Goal: Transaction & Acquisition: Purchase product/service

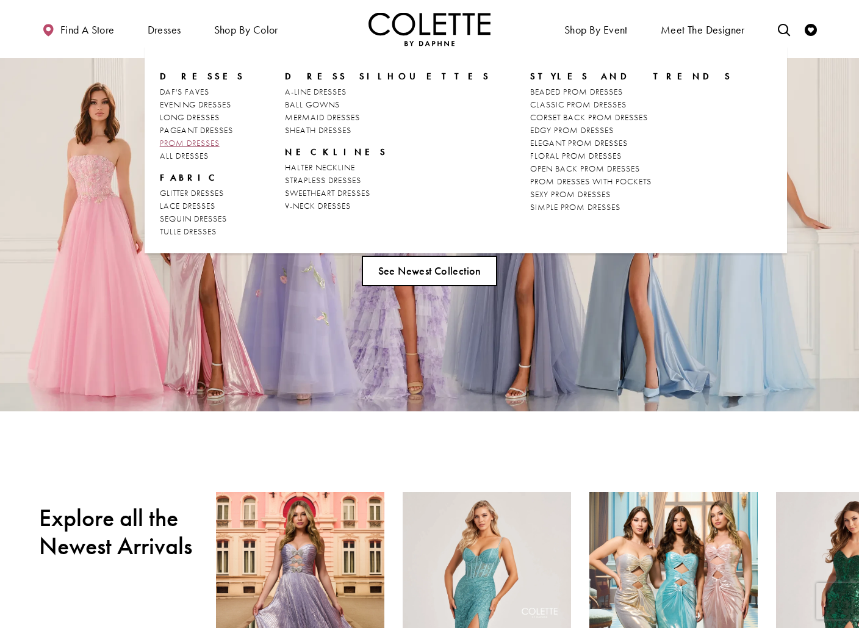
click at [187, 138] on span "PROM DRESSES" at bounding box center [190, 142] width 60 height 11
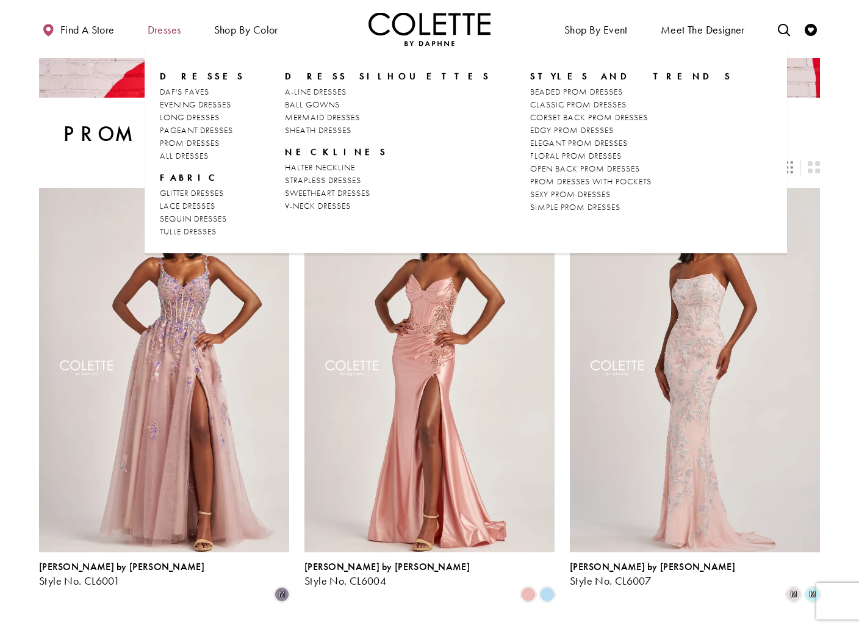
scroll to position [184, 0]
click at [179, 115] on span "LONG DRESSES" at bounding box center [190, 117] width 60 height 11
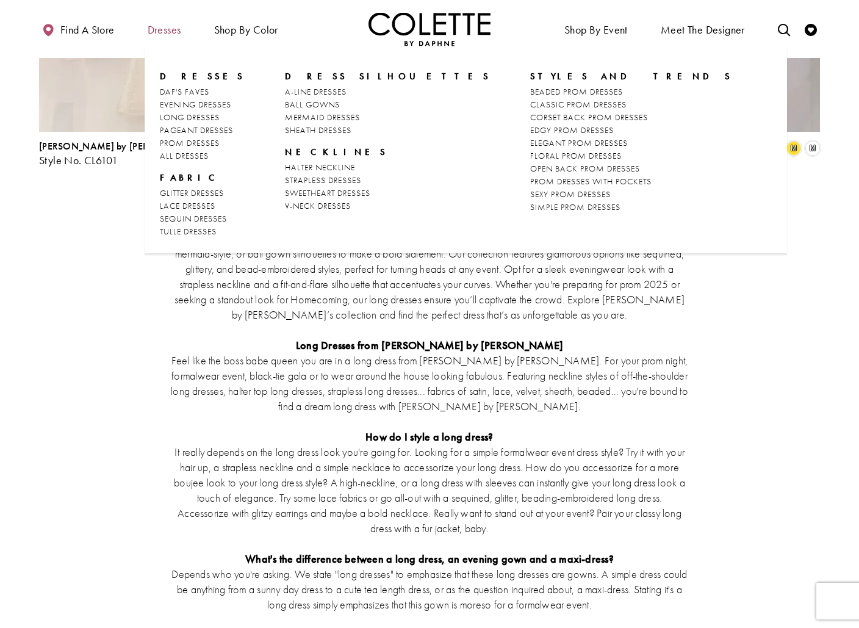
scroll to position [2344, 0]
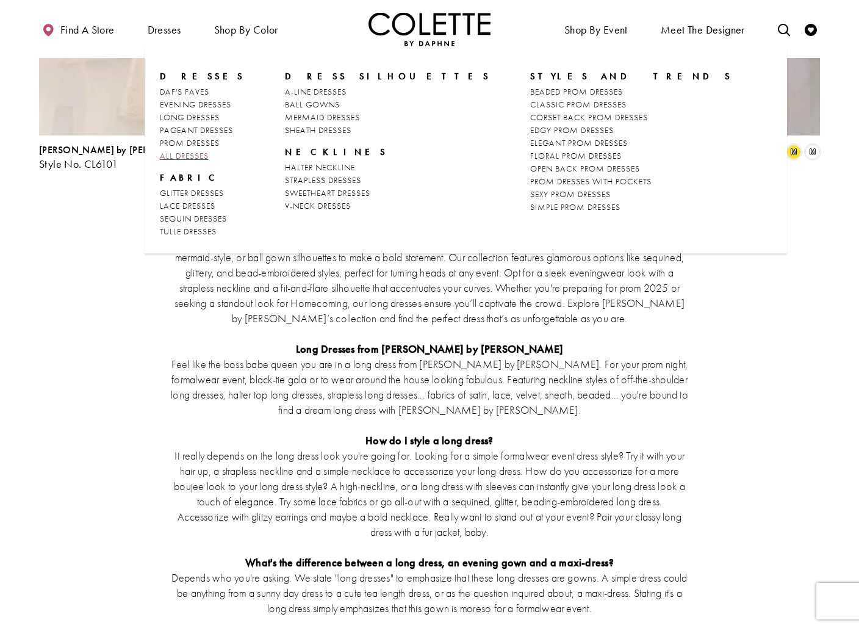
click at [187, 155] on span "ALL DRESSES" at bounding box center [184, 155] width 49 height 11
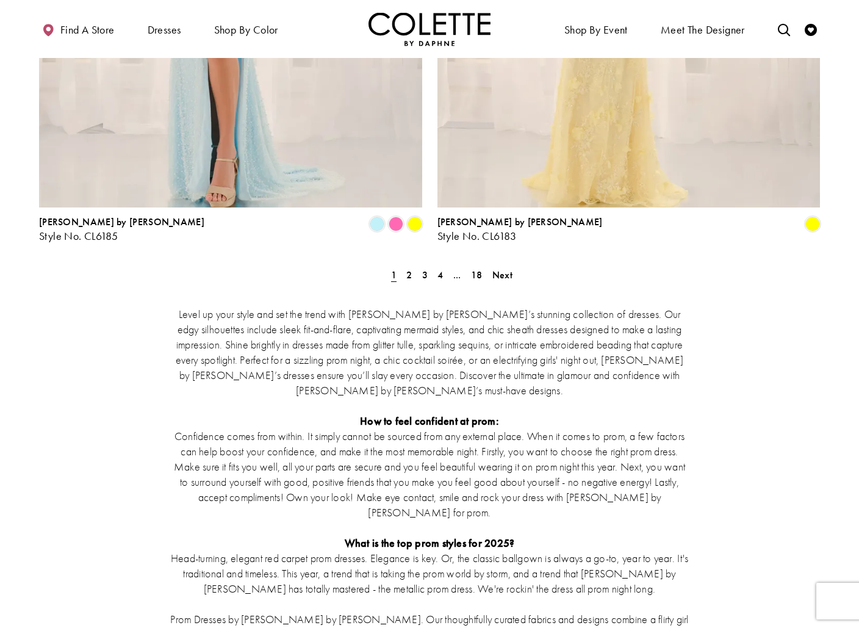
scroll to position [2224, 0]
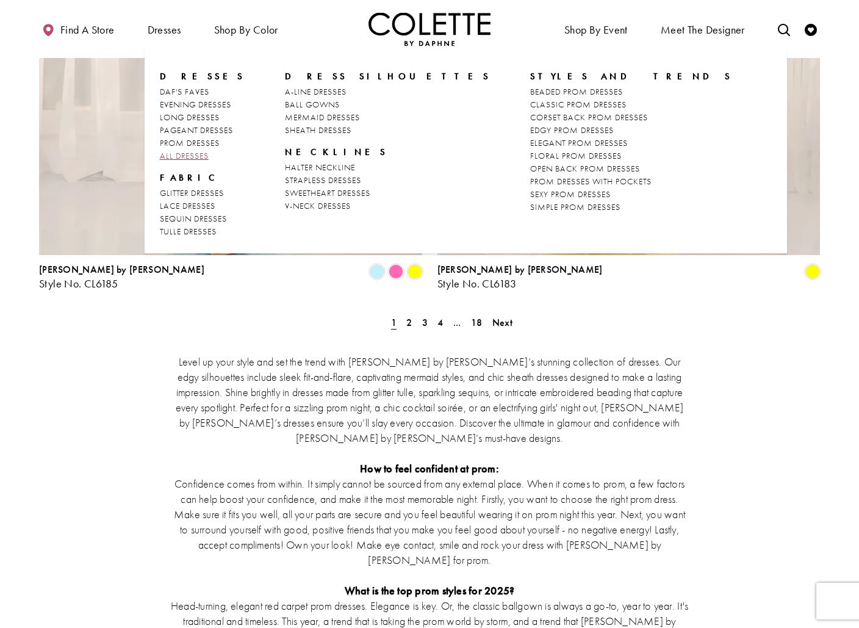
click at [194, 156] on span "ALL DRESSES" at bounding box center [184, 155] width 49 height 11
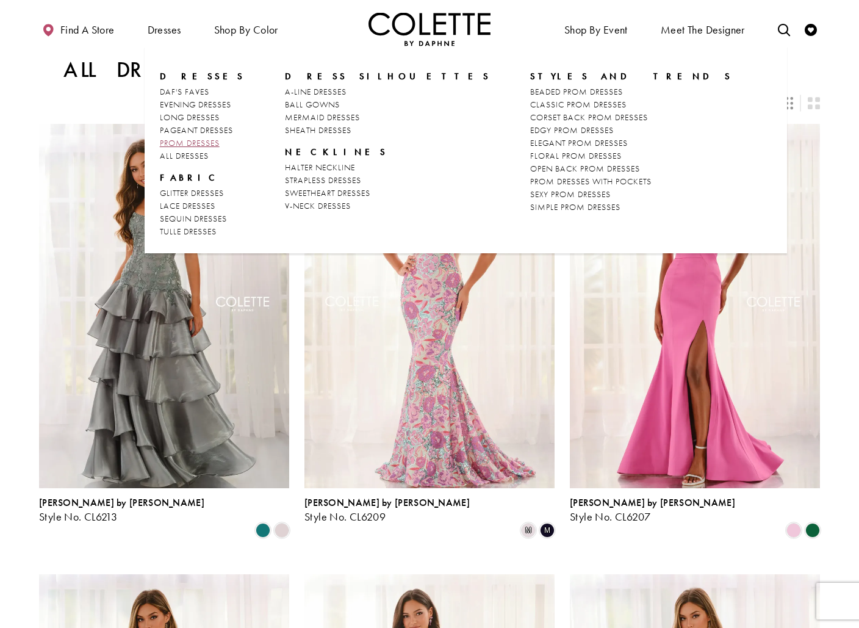
click at [189, 145] on span "PROM DRESSES" at bounding box center [190, 142] width 60 height 11
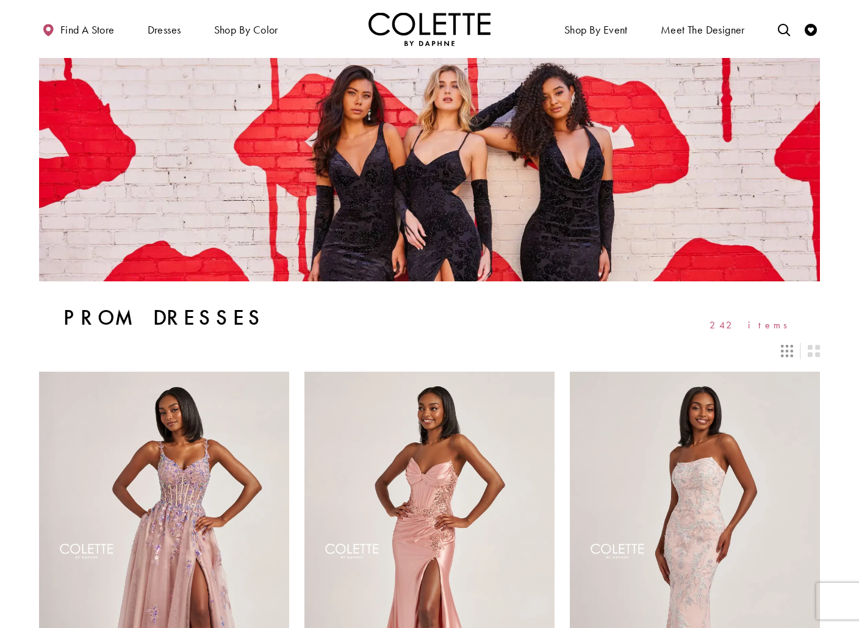
drag, startPoint x: 741, startPoint y: 140, endPoint x: 836, endPoint y: 71, distance: 117.8
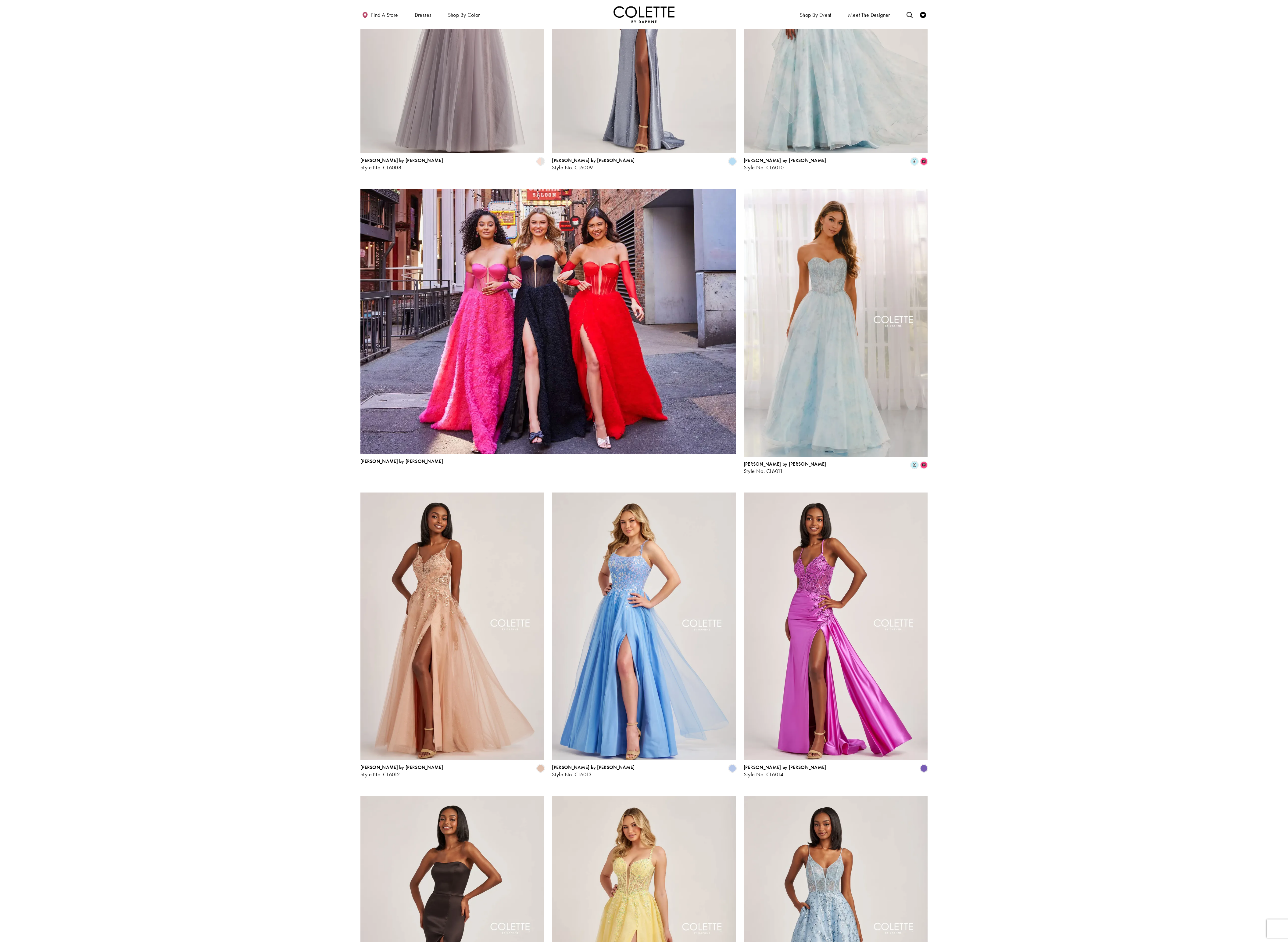
scroll to position [424, 0]
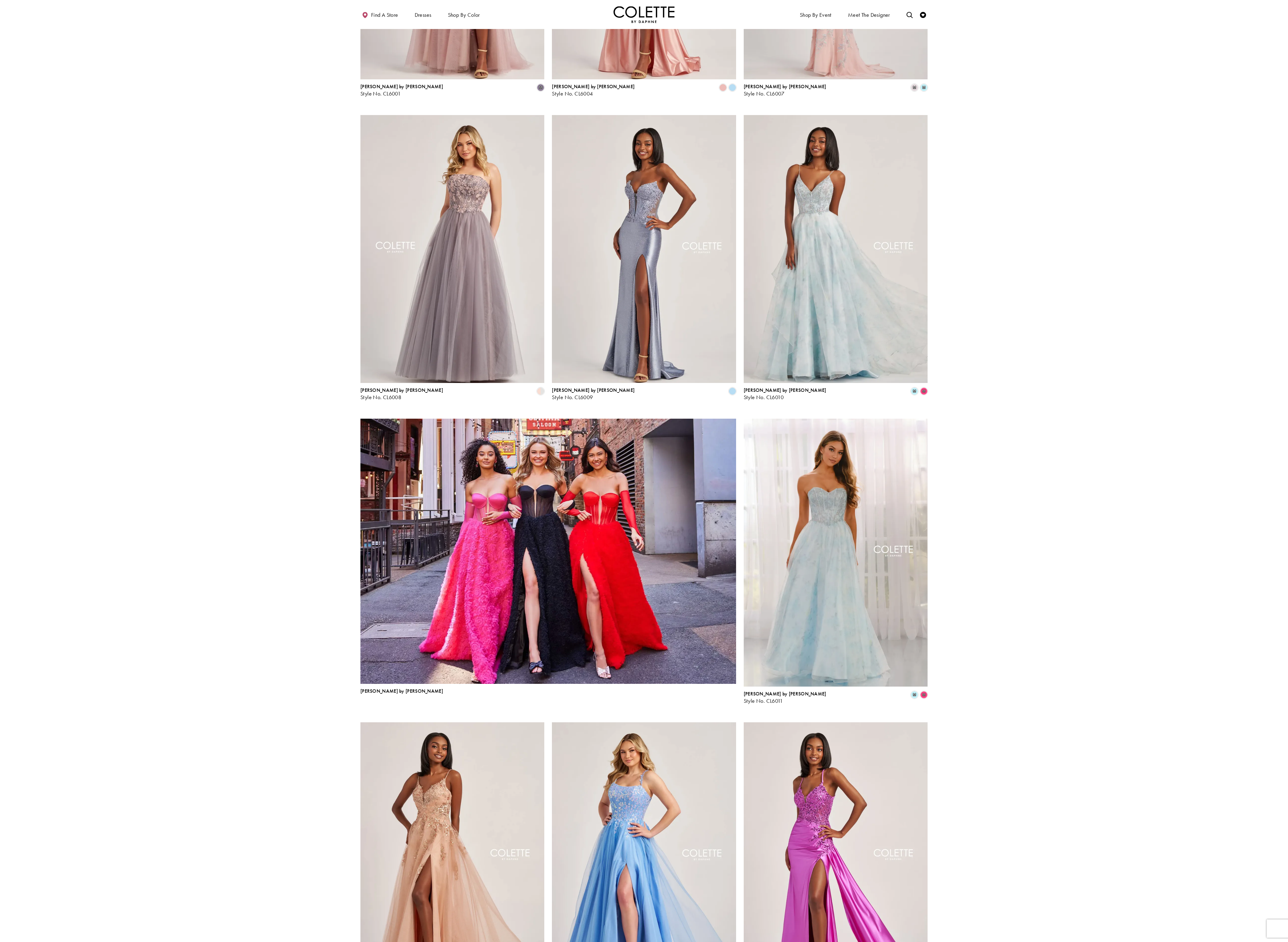
click at [429, 314] on img "Product List" at bounding box center [548, 551] width 376 height 265
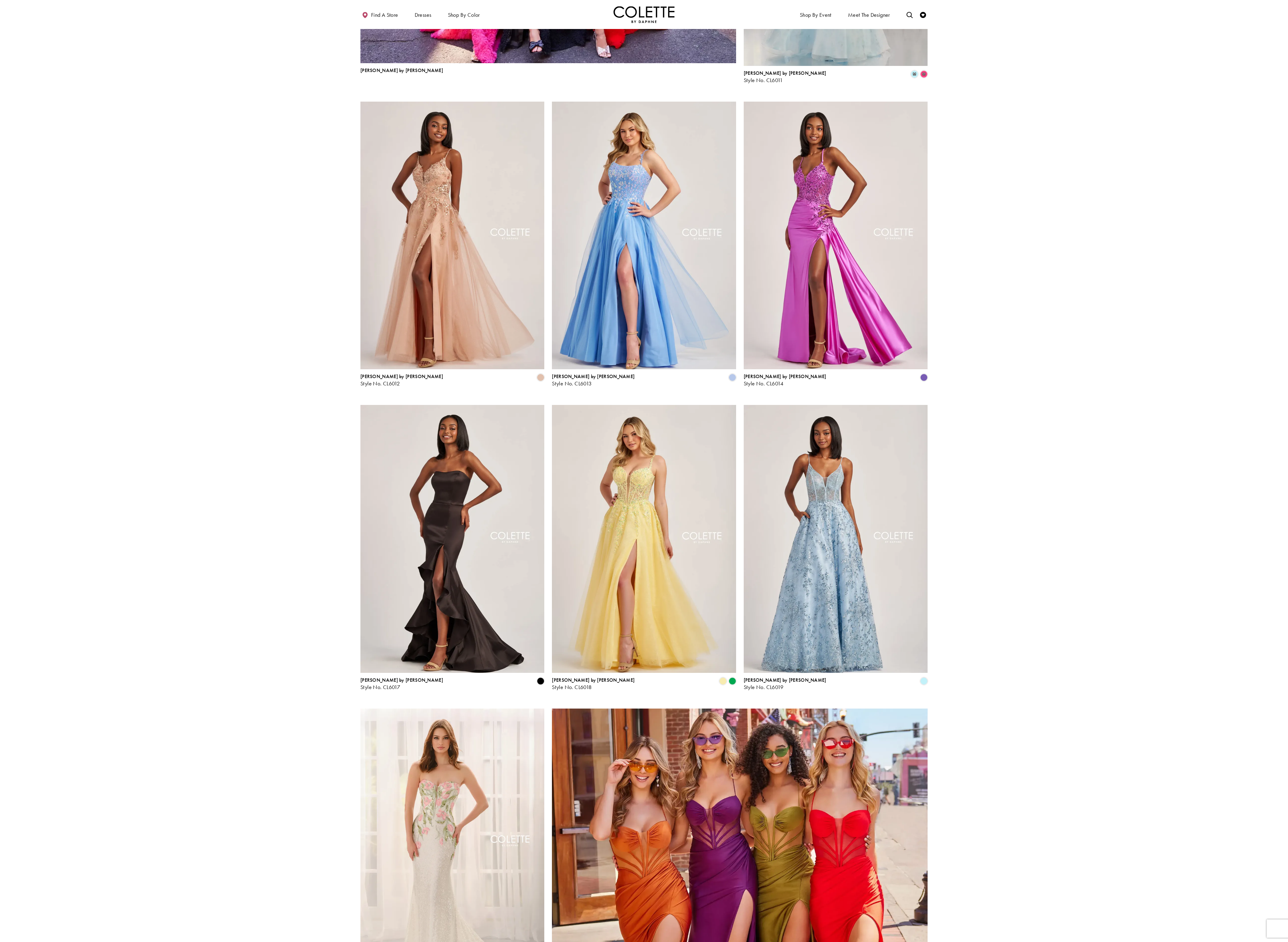
scroll to position [1060, 0]
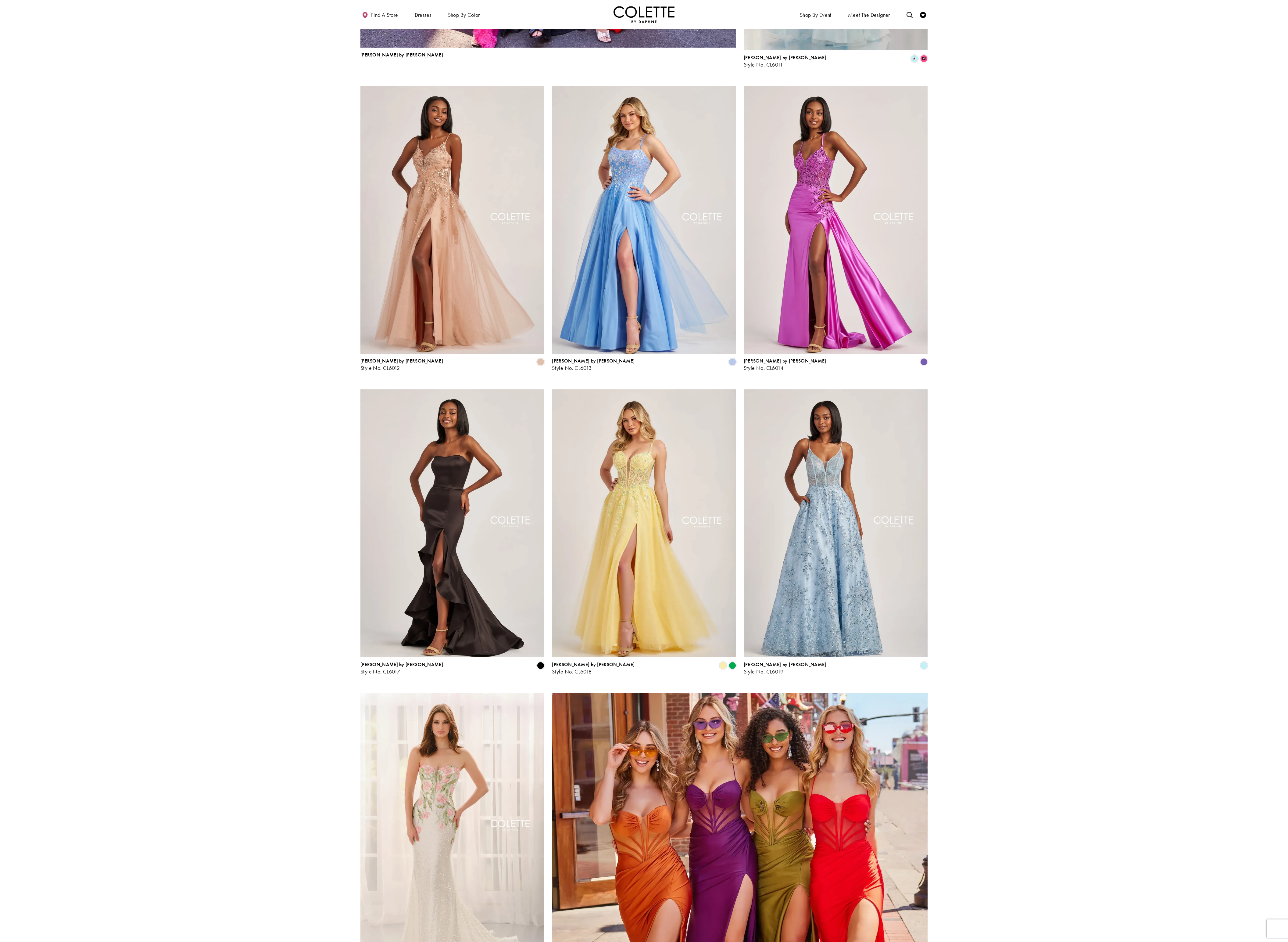
click at [429, 314] on img "Product List" at bounding box center [740, 825] width 376 height 265
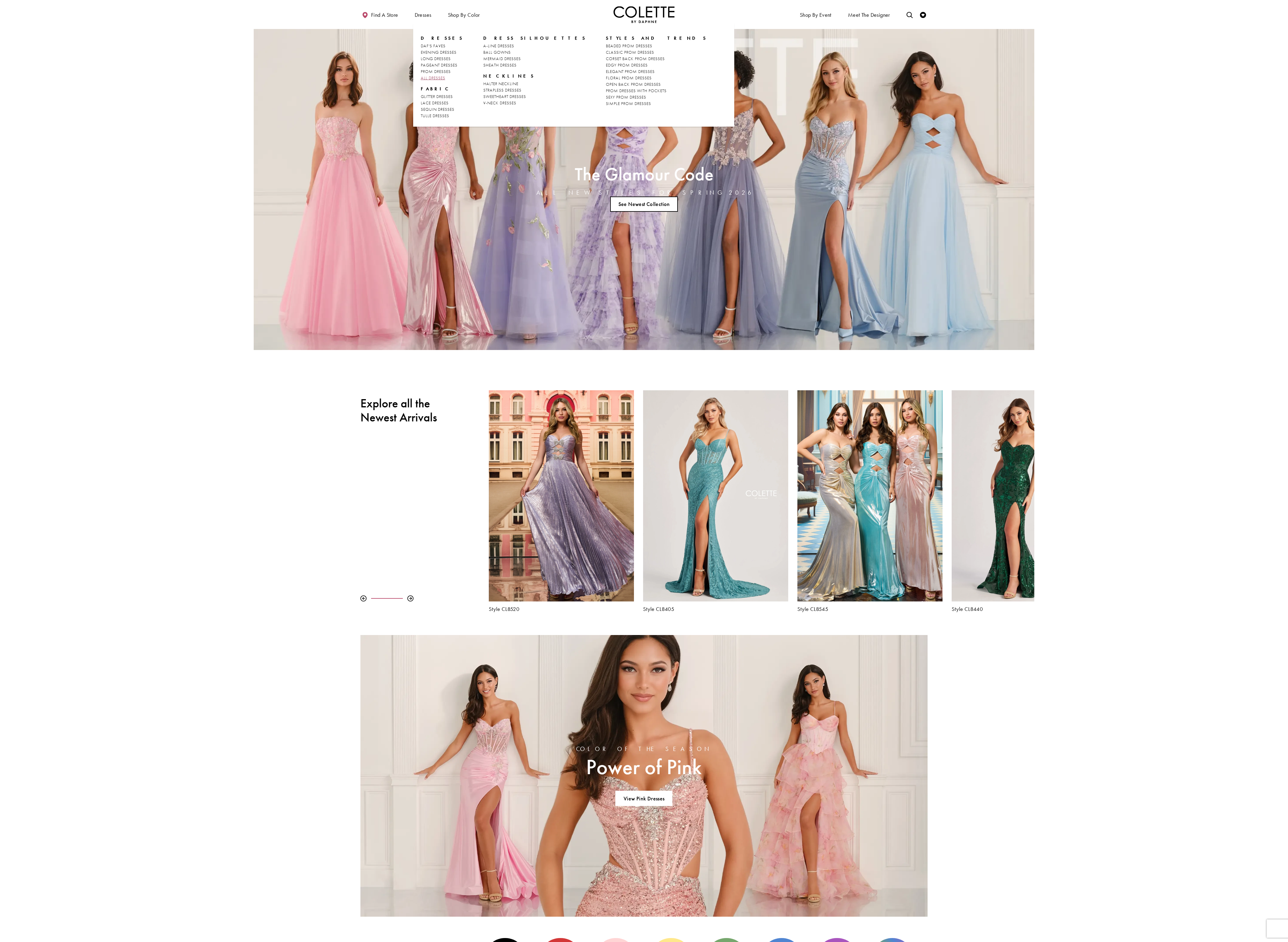
click at [442, 78] on span "ALL DRESSES" at bounding box center [433, 78] width 24 height 6
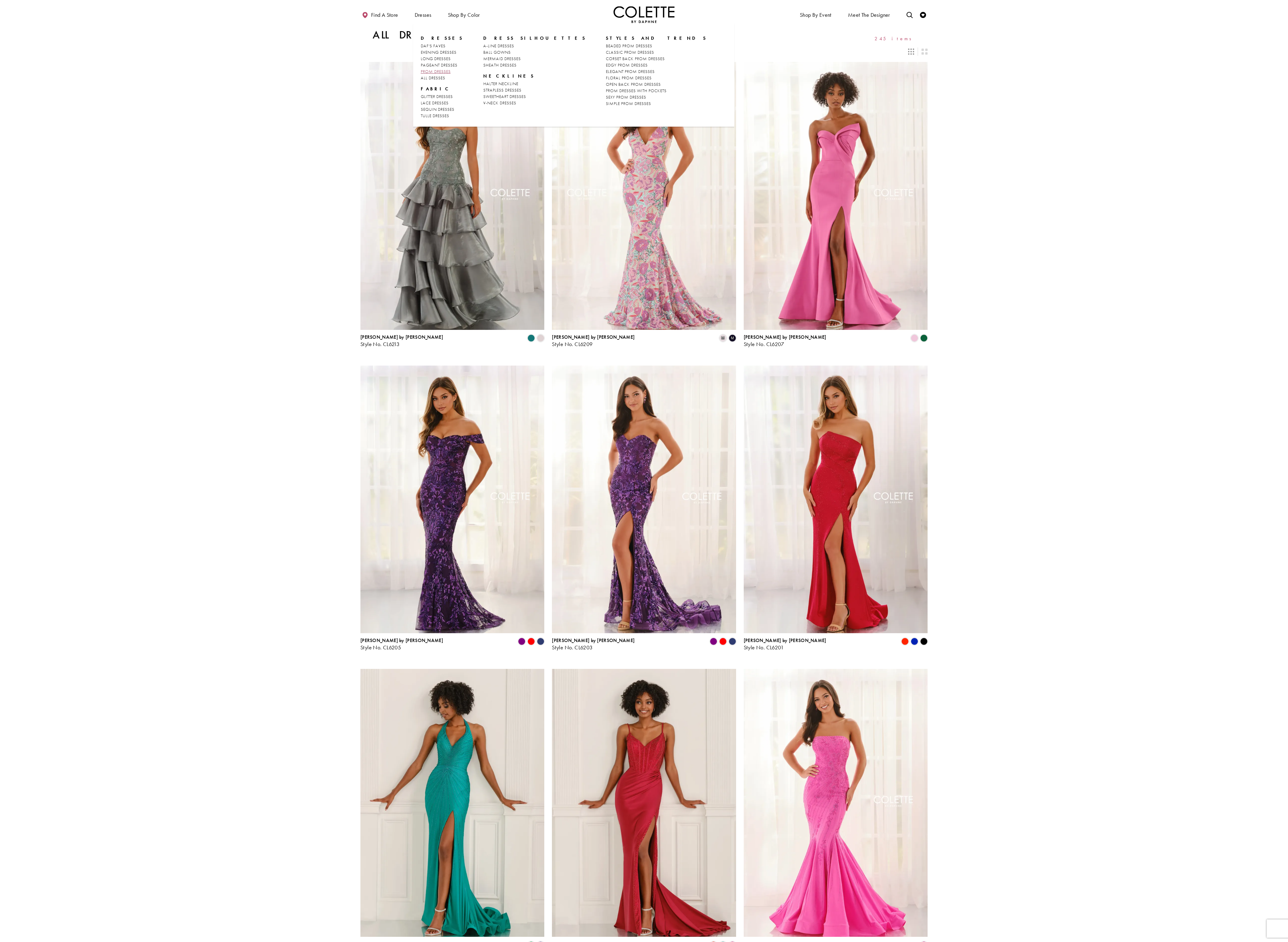
click at [444, 69] on span "PROM DRESSES" at bounding box center [436, 71] width 30 height 6
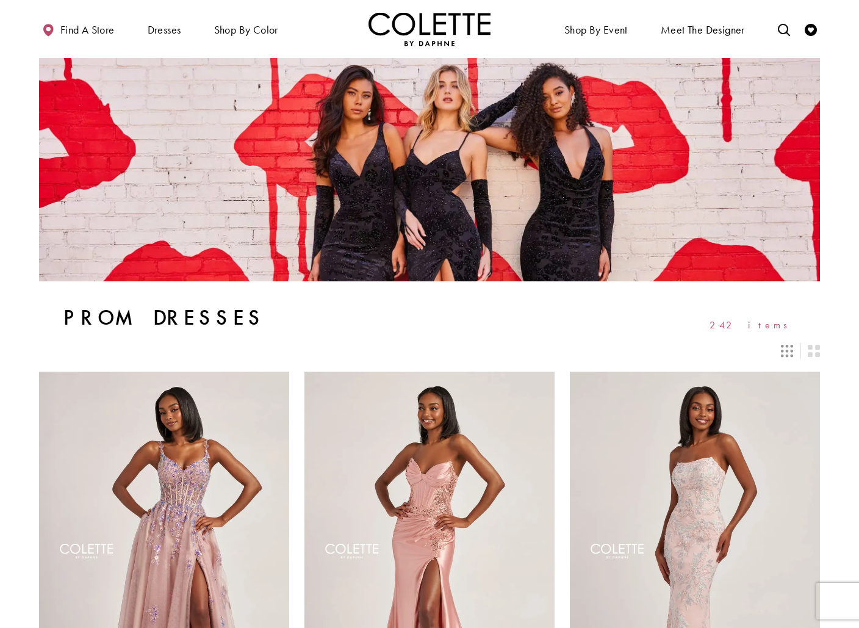
click at [416, 26] on img "Visit Home Page" at bounding box center [429, 29] width 122 height 34
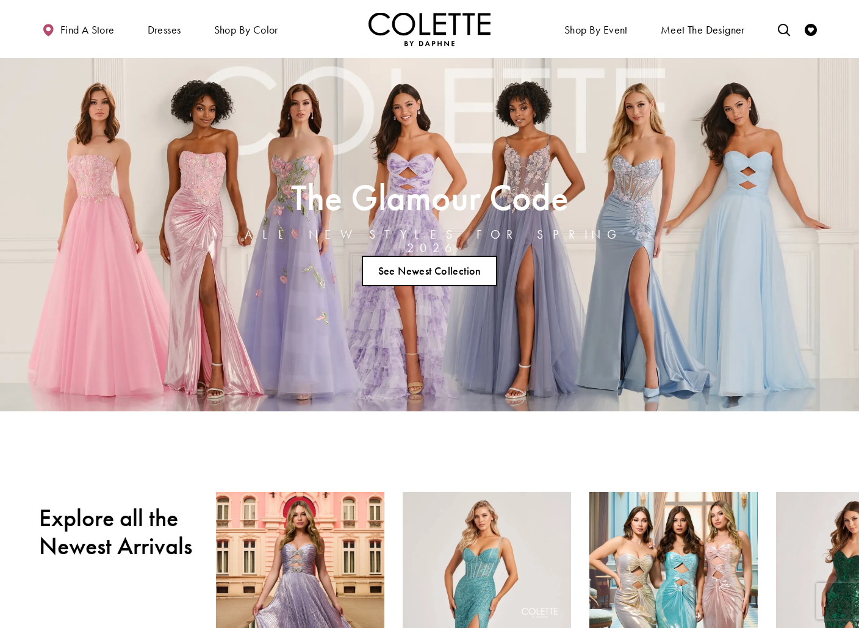
click at [426, 256] on link "See Newest Collection" at bounding box center [429, 271] width 135 height 30
